Goal: Task Accomplishment & Management: Use online tool/utility

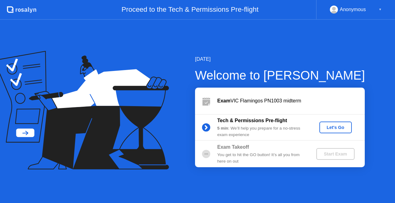
click at [336, 126] on div "Let's Go" at bounding box center [335, 127] width 27 height 5
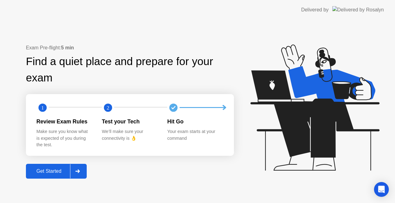
click at [52, 167] on button "Get Started" at bounding box center [56, 171] width 61 height 15
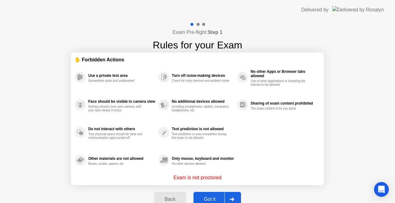
click at [205, 196] on div "Got it" at bounding box center [209, 199] width 29 height 6
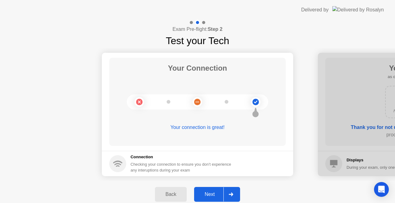
click at [205, 196] on div "Next" at bounding box center [209, 194] width 27 height 6
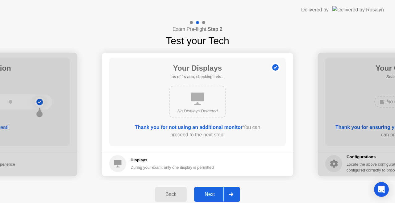
click at [205, 196] on div "Next" at bounding box center [209, 194] width 27 height 6
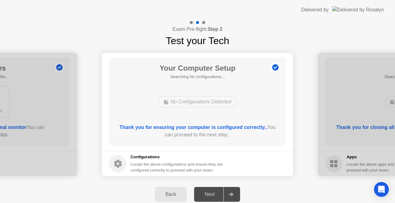
click at [205, 196] on div "Next" at bounding box center [209, 194] width 27 height 6
click at [237, 130] on b "Thank you for ensuring your computer is configured correctly.." at bounding box center [193, 127] width 148 height 5
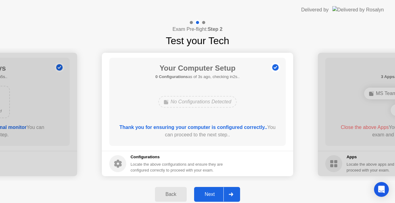
click at [208, 193] on div "Next" at bounding box center [209, 194] width 27 height 6
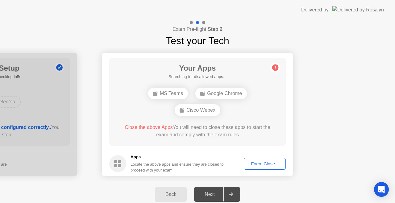
click at [273, 163] on div "Force Close..." at bounding box center [265, 163] width 38 height 5
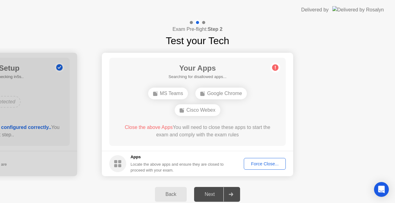
click at [259, 165] on div "Force Close..." at bounding box center [265, 163] width 38 height 5
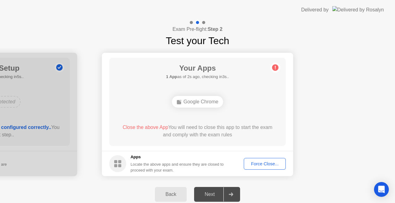
click at [258, 162] on div "Force Close..." at bounding box center [265, 163] width 38 height 5
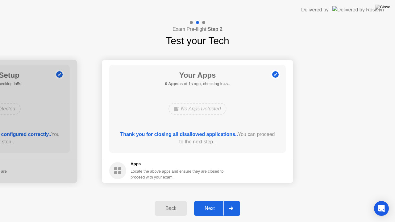
click at [214, 203] on div "Next" at bounding box center [209, 209] width 27 height 6
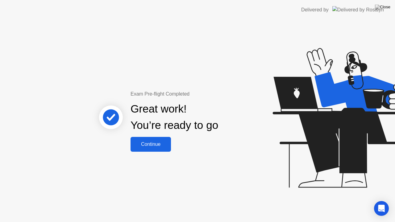
click at [150, 147] on div "Continue" at bounding box center [150, 145] width 37 height 6
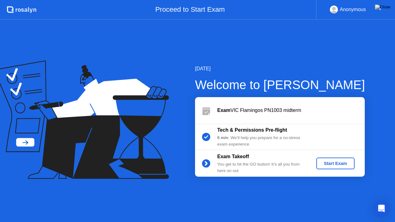
click at [327, 165] on div "Start Exam" at bounding box center [334, 163] width 33 height 5
